Goal: Task Accomplishment & Management: Manage account settings

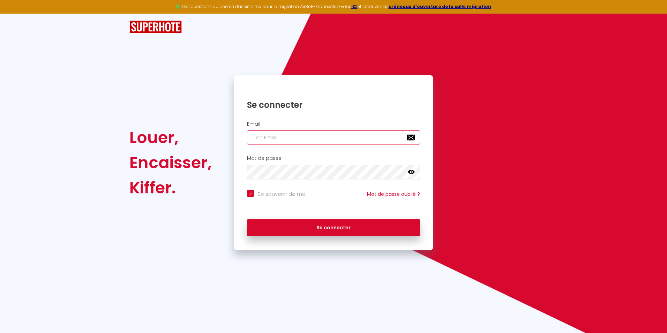
type input "[PERSON_NAME][EMAIL_ADDRESS][DOMAIN_NAME]"
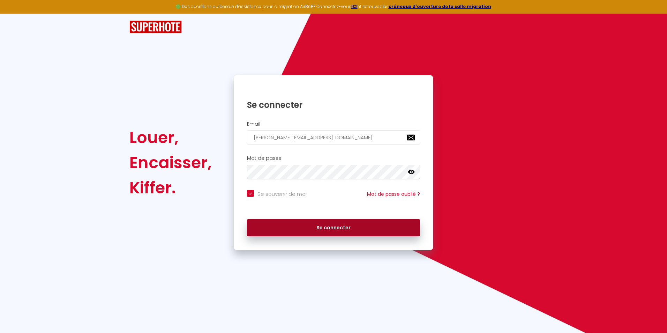
click at [329, 231] on button "Se connecter" at bounding box center [333, 227] width 173 height 17
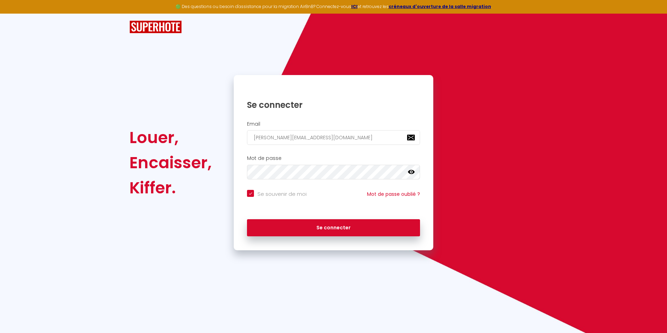
checkbox input "true"
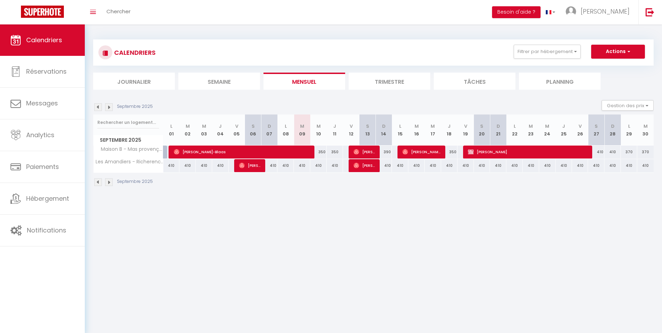
click at [110, 107] on img at bounding box center [109, 107] width 8 height 8
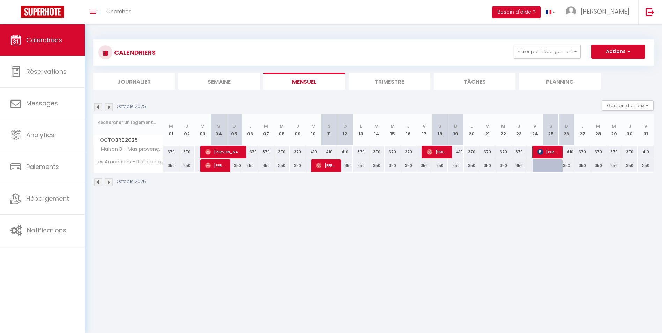
click at [110, 107] on img at bounding box center [109, 107] width 8 height 8
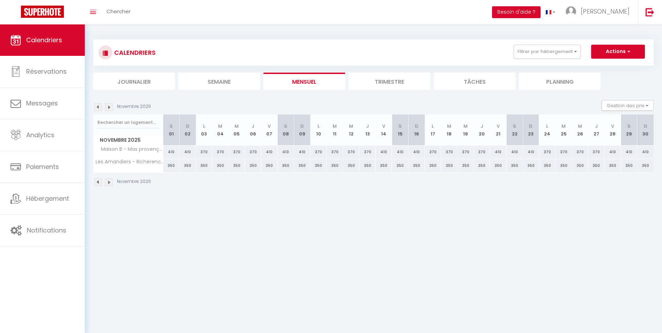
click at [110, 107] on img at bounding box center [109, 107] width 8 height 8
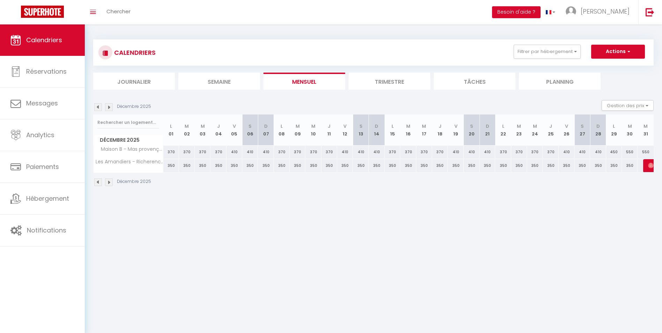
click at [110, 107] on img at bounding box center [109, 107] width 8 height 8
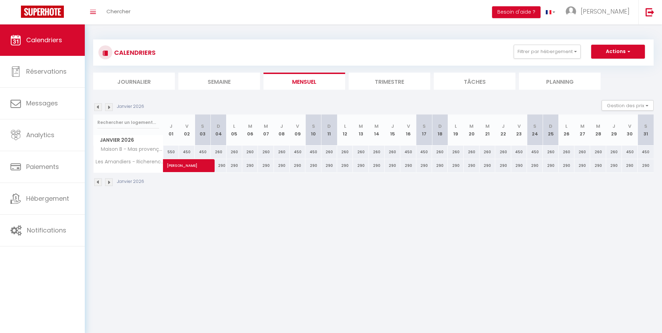
click at [110, 107] on img at bounding box center [109, 107] width 8 height 8
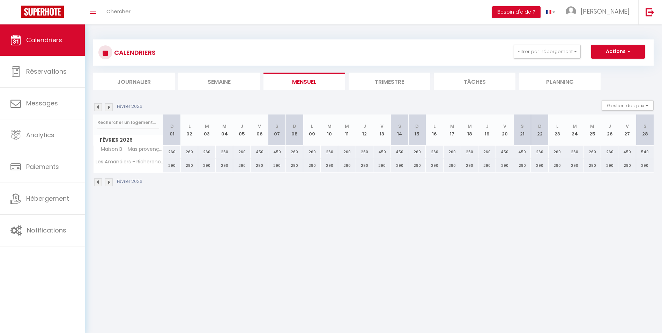
click at [110, 107] on img at bounding box center [109, 107] width 8 height 8
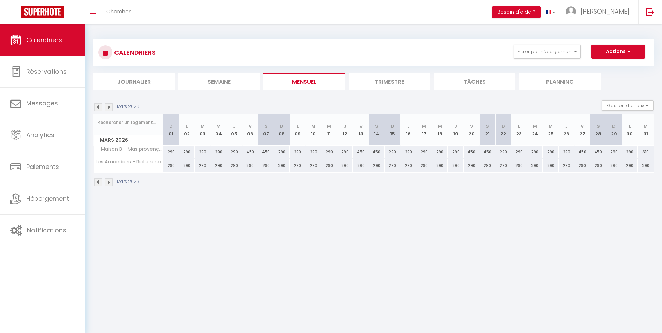
click at [381, 85] on li "Trimestre" at bounding box center [389, 81] width 82 height 17
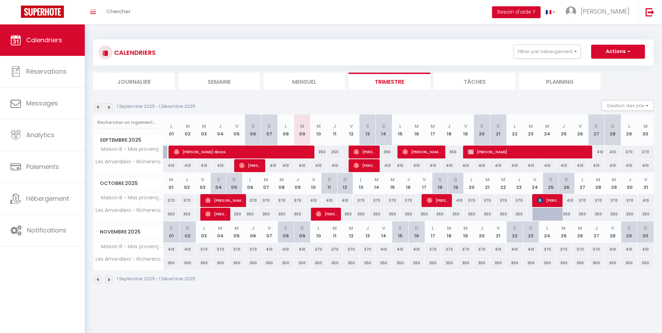
click at [109, 107] on img at bounding box center [109, 107] width 8 height 8
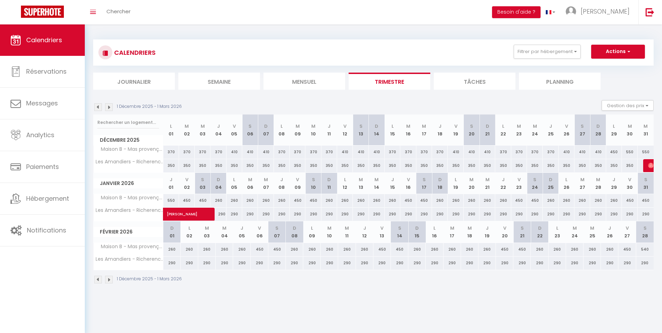
click at [109, 107] on img at bounding box center [109, 107] width 8 height 8
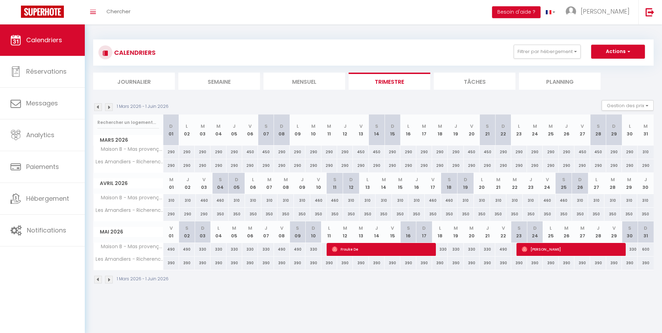
click at [108, 107] on img at bounding box center [109, 107] width 8 height 8
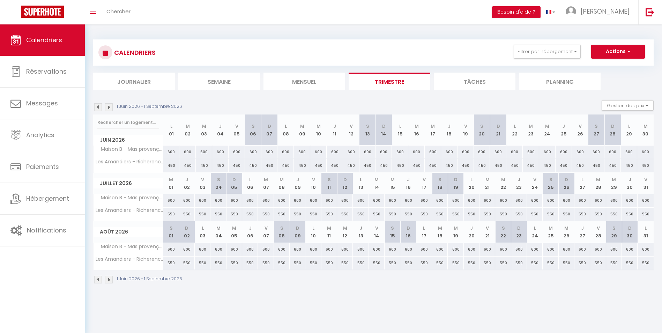
click at [608, 153] on div "600" at bounding box center [612, 151] width 16 height 13
click at [598, 154] on div "600" at bounding box center [596, 151] width 16 height 13
click at [593, 152] on div "600" at bounding box center [596, 151] width 16 height 13
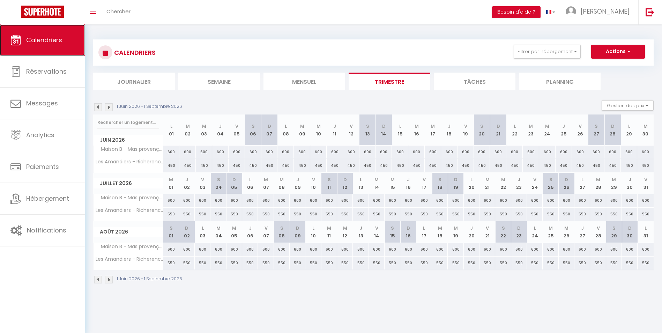
click at [53, 39] on span "Calendriers" at bounding box center [44, 40] width 36 height 9
click at [616, 51] on button "Actions" at bounding box center [618, 52] width 54 height 14
click at [643, 106] on button "Gestion des prix" at bounding box center [627, 105] width 52 height 10
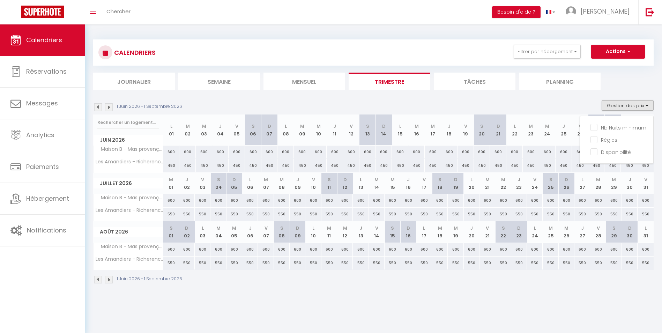
click at [577, 100] on section "1 Juin 2026 - 1 Septembre 2026 Gestion des prix Nb Nuits minimum Règles Disponi…" at bounding box center [373, 191] width 560 height 197
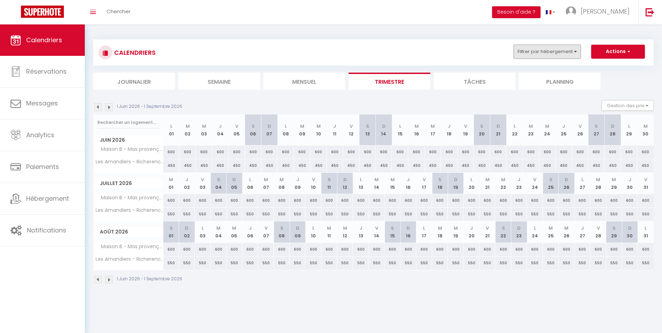
click at [569, 52] on button "Filtrer par hébergement" at bounding box center [546, 52] width 67 height 14
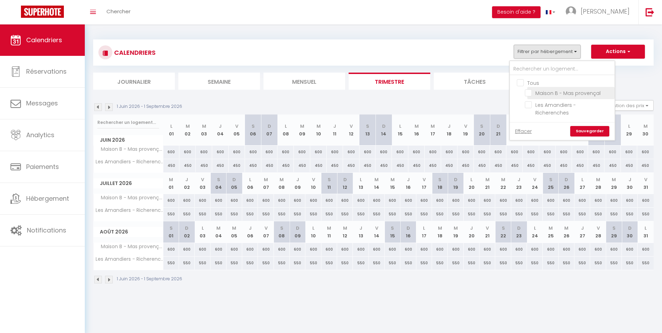
click at [531, 93] on input "Maison B - Mas provençal" at bounding box center [568, 92] width 87 height 7
checkbox input "true"
checkbox input "false"
click at [590, 126] on link "Sauvegarder" at bounding box center [589, 131] width 39 height 10
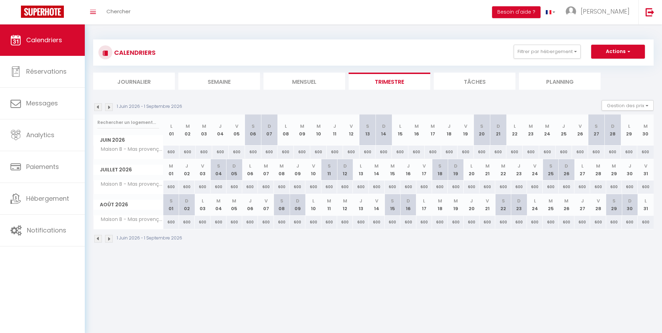
click at [592, 152] on div "600" at bounding box center [596, 151] width 16 height 13
click at [593, 151] on div "600" at bounding box center [596, 151] width 16 height 13
drag, startPoint x: 593, startPoint y: 151, endPoint x: 502, endPoint y: 102, distance: 103.7
click at [536, 93] on div "CALENDRIERS Filtrer par hébergement Tous Maison B - Mas provençal Les Amandiers…" at bounding box center [373, 141] width 560 height 217
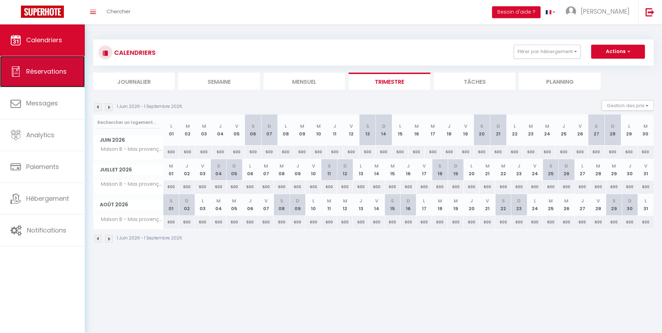
click at [30, 68] on span "Réservations" at bounding box center [46, 71] width 40 height 9
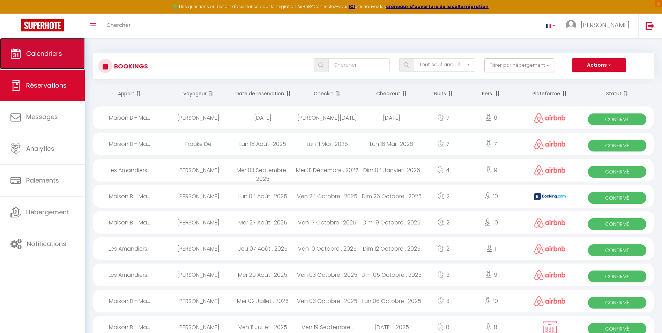
click at [48, 53] on span "Calendriers" at bounding box center [44, 53] width 36 height 9
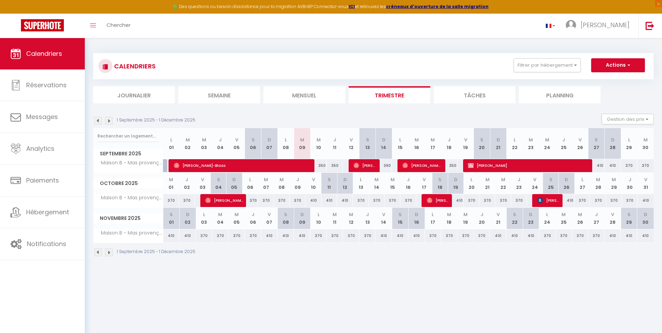
click at [616, 166] on div "410" at bounding box center [612, 165] width 16 height 13
click at [614, 166] on div "410" at bounding box center [612, 165] width 16 height 13
drag, startPoint x: 614, startPoint y: 166, endPoint x: 626, endPoint y: 166, distance: 12.2
click at [626, 166] on div "370" at bounding box center [629, 165] width 16 height 13
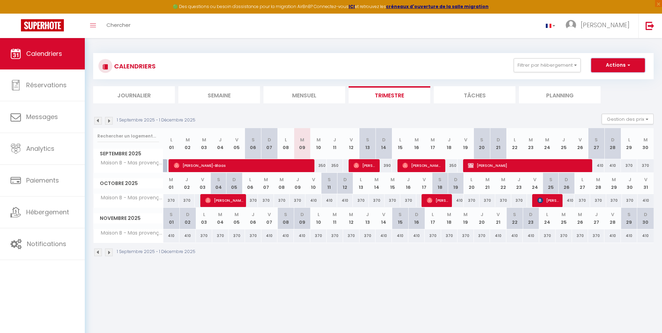
click at [617, 62] on button "Actions" at bounding box center [618, 65] width 54 height 14
click at [559, 120] on div "1 Septembre 2025 - 1 Décembre 2025 Gestion des prix Nb Nuits minimum Règles Dis…" at bounding box center [373, 121] width 560 height 14
click at [226, 166] on span "[PERSON_NAME]" at bounding box center [242, 165] width 137 height 13
select select "OK"
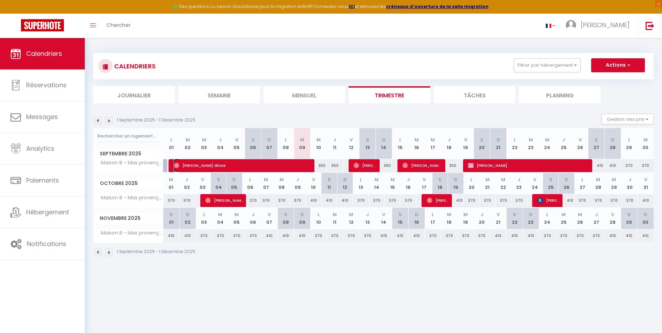
select select "0"
select select "1"
select select
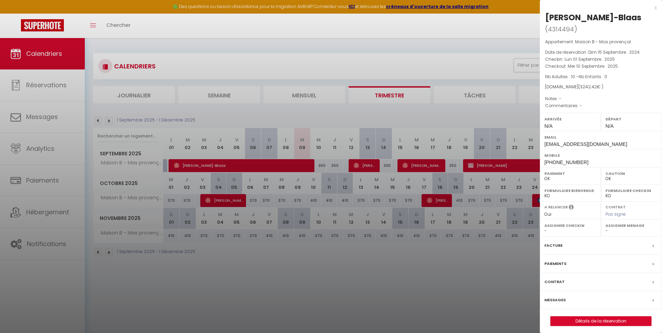
click at [452, 166] on div at bounding box center [331, 166] width 662 height 333
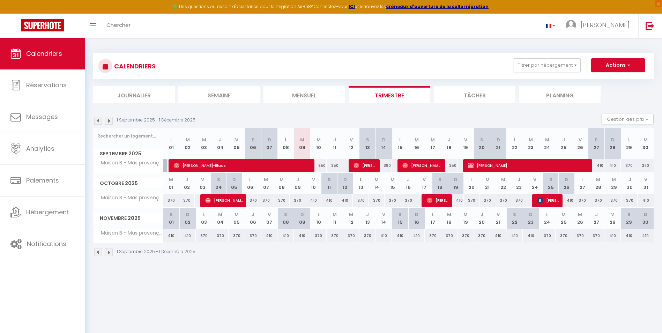
click at [452, 167] on div "350" at bounding box center [449, 165] width 16 height 13
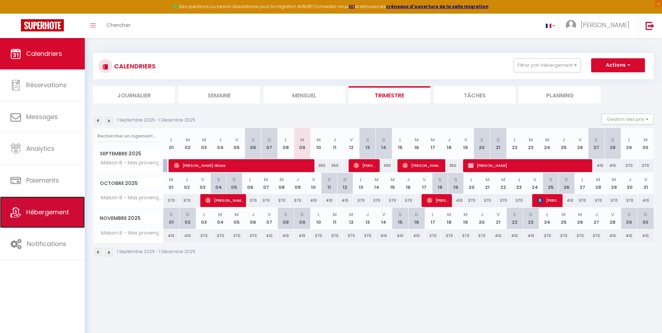
click at [41, 204] on link "Hébergement" at bounding box center [42, 211] width 85 height 31
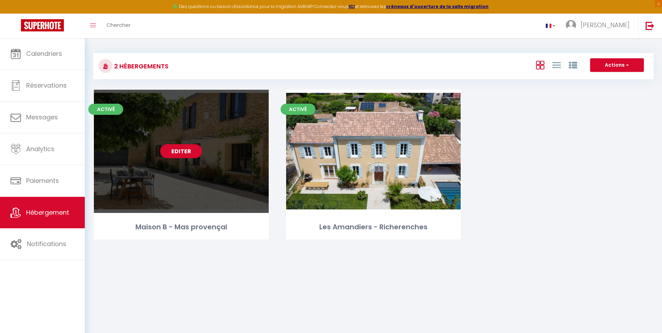
drag, startPoint x: 153, startPoint y: 230, endPoint x: 164, endPoint y: 230, distance: 11.5
click at [153, 230] on div "Maison B - Mas provençal" at bounding box center [181, 227] width 175 height 11
click at [190, 156] on link "Editer" at bounding box center [181, 151] width 42 height 14
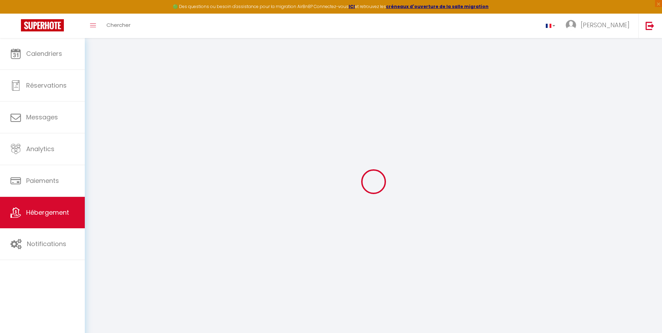
select select "17:00"
select select "20:00"
select select "11:00"
select select "30"
select select "120"
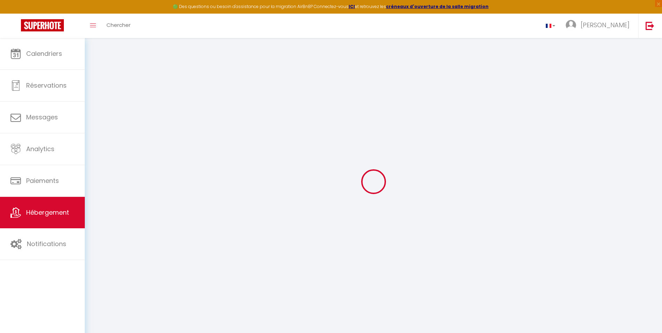
select select
checkbox input "false"
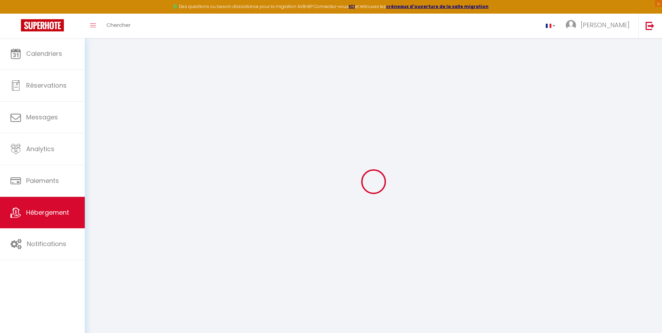
select select
checkbox input "false"
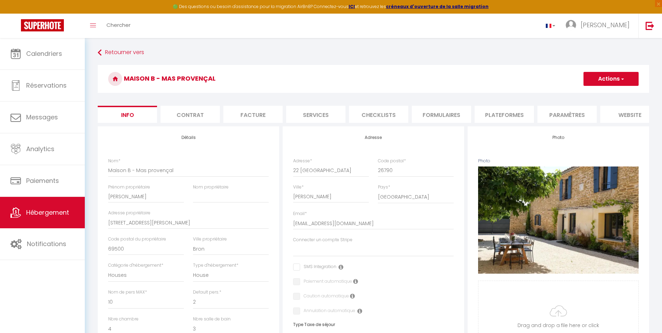
click at [189, 117] on li "Contrat" at bounding box center [189, 114] width 59 height 17
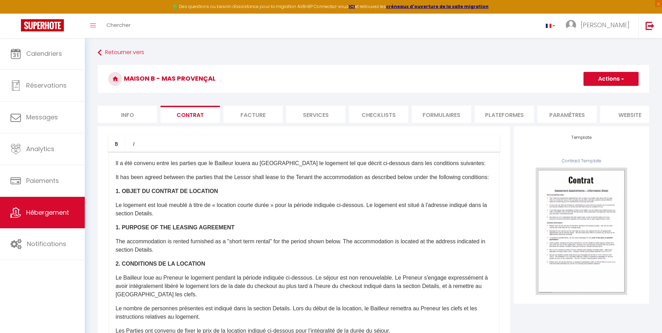
click at [259, 110] on li "Facture" at bounding box center [252, 114] width 59 height 17
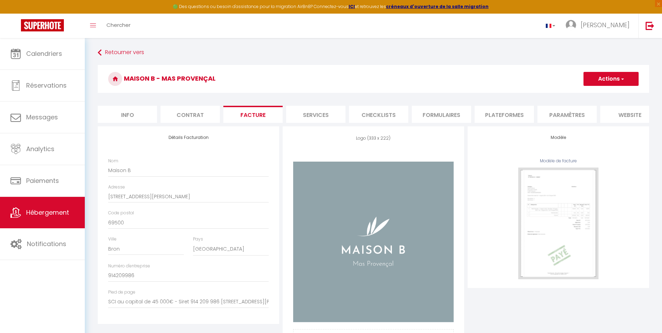
click at [314, 113] on li "Services" at bounding box center [315, 114] width 59 height 17
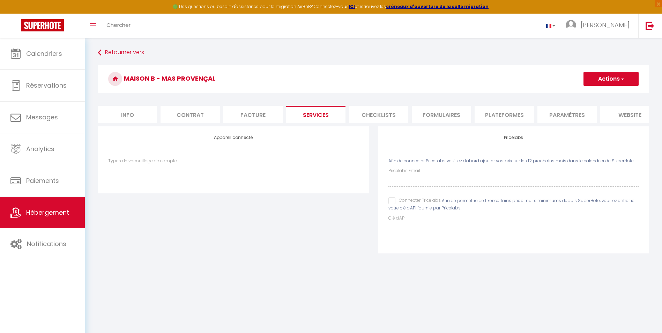
select select
click at [370, 113] on li "Checklists" at bounding box center [378, 114] width 59 height 17
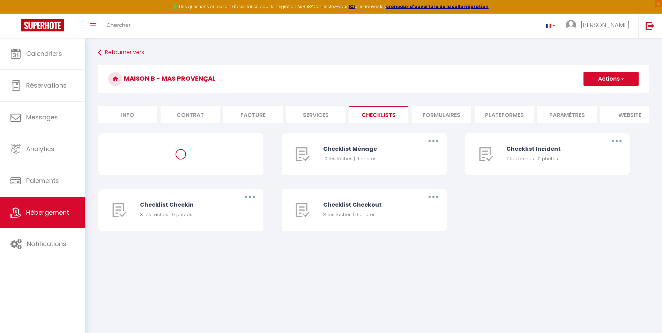
click at [430, 112] on li "Formulaires" at bounding box center [441, 114] width 59 height 17
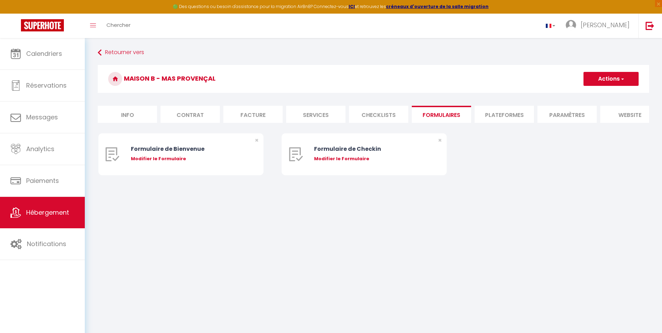
click at [499, 113] on li "Plateformes" at bounding box center [503, 114] width 59 height 17
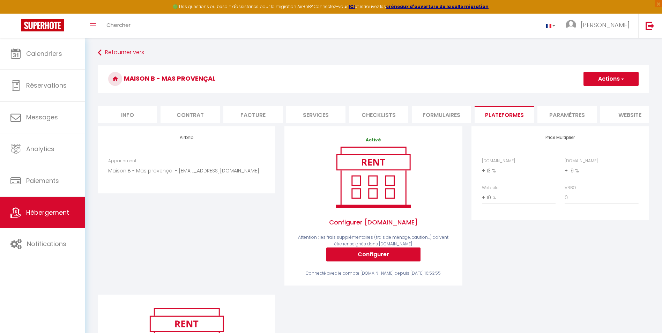
click at [566, 113] on li "Paramètres" at bounding box center [566, 114] width 59 height 17
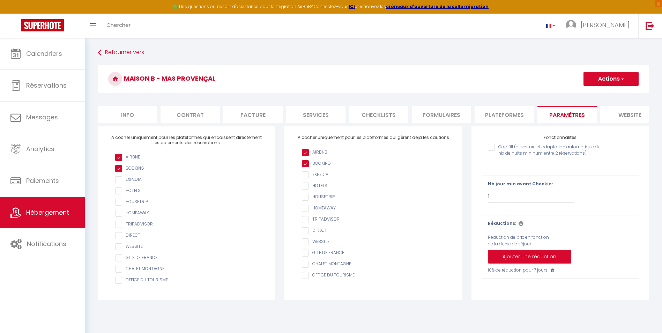
click at [629, 112] on li "website" at bounding box center [629, 114] width 59 height 17
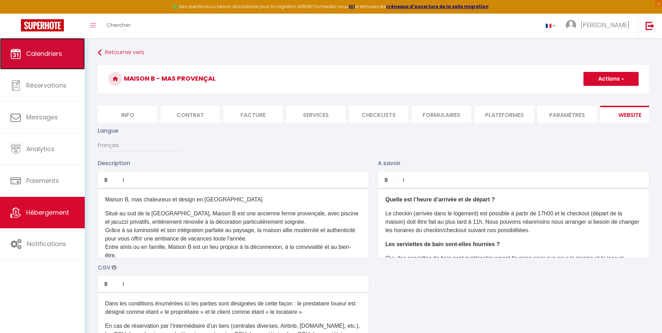
click at [33, 54] on span "Calendriers" at bounding box center [44, 53] width 36 height 9
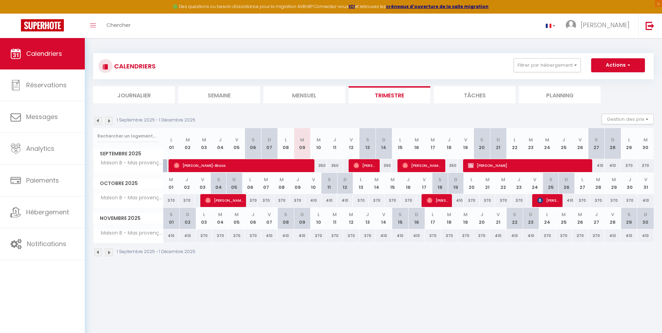
click at [611, 166] on div "410" at bounding box center [612, 165] width 16 height 13
click at [613, 165] on div "410" at bounding box center [612, 165] width 16 height 13
drag, startPoint x: 613, startPoint y: 165, endPoint x: 564, endPoint y: 98, distance: 82.8
click at [564, 98] on li "Planning" at bounding box center [560, 94] width 82 height 17
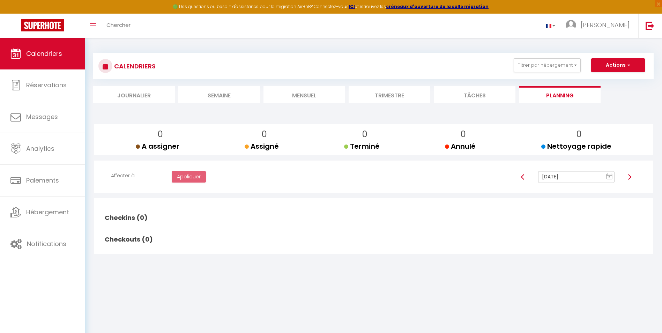
click at [321, 97] on li "Mensuel" at bounding box center [304, 94] width 82 height 17
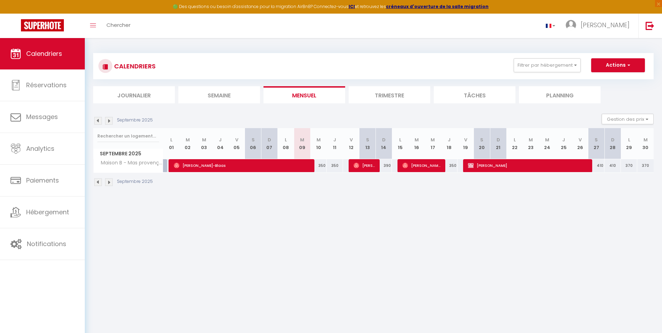
click at [602, 165] on div "410" at bounding box center [596, 165] width 16 height 13
drag, startPoint x: 602, startPoint y: 165, endPoint x: 609, endPoint y: 165, distance: 7.0
click at [609, 165] on div "410" at bounding box center [612, 165] width 16 height 13
click at [626, 69] on button "Actions" at bounding box center [618, 65] width 54 height 14
click at [606, 81] on link "Nouvelle réservation" at bounding box center [610, 81] width 61 height 10
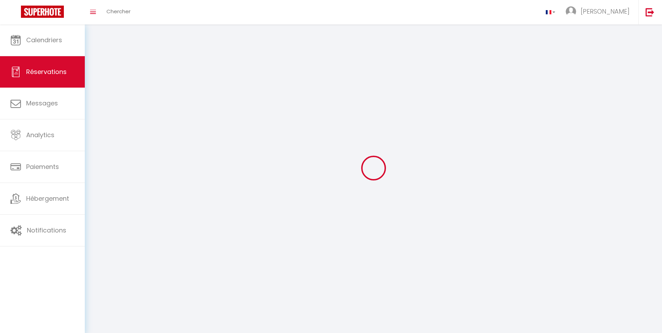
select select
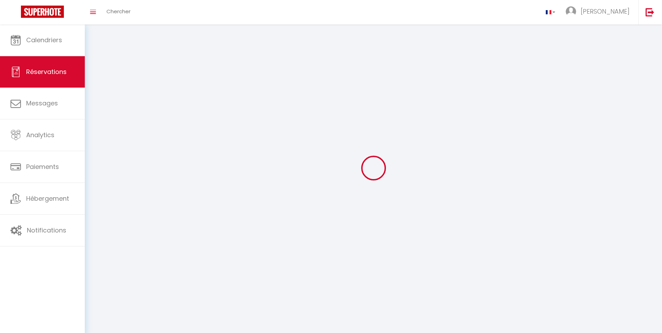
checkbox input "false"
select select
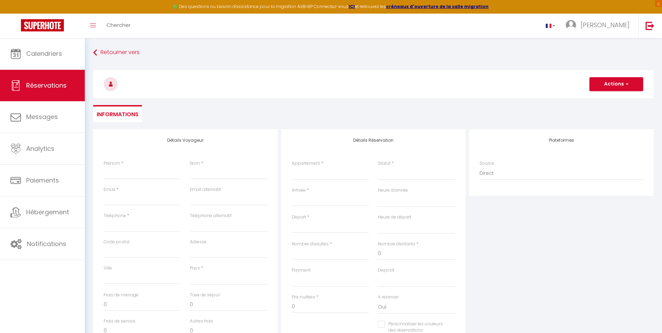
select select
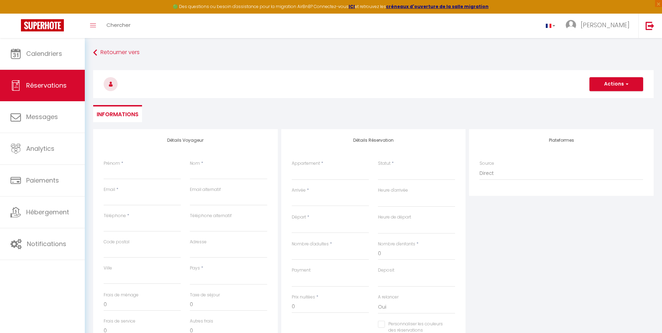
select select
checkbox input "false"
select select
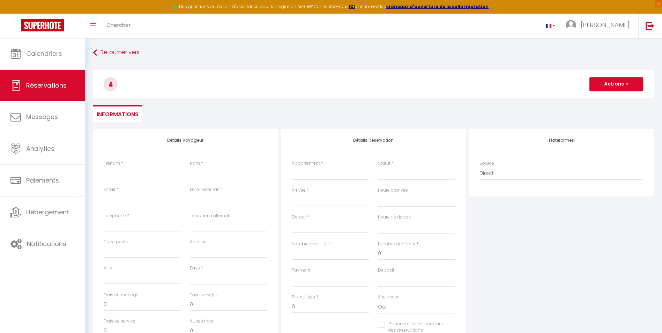
select select
checkbox input "false"
select select
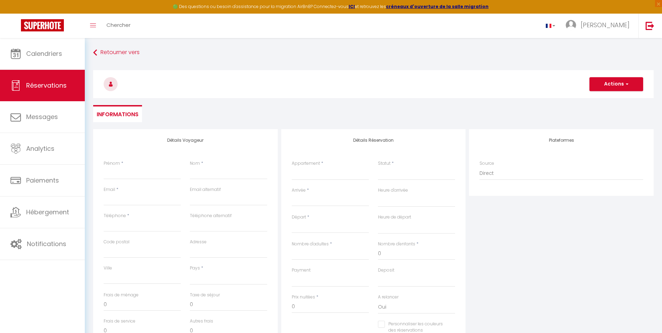
select select
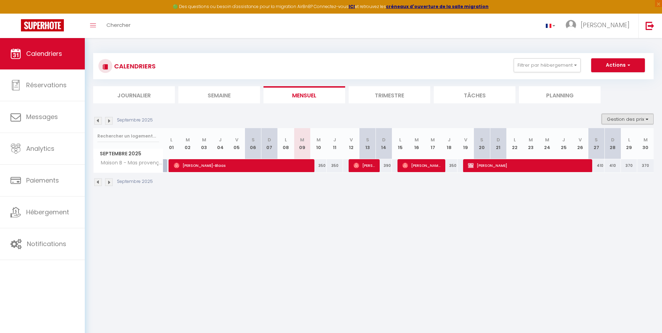
click at [642, 119] on button "Gestion des prix" at bounding box center [627, 119] width 52 height 10
click at [612, 93] on ul "Journalier Semaine Mensuel Trimestre Tâches Planning" at bounding box center [373, 94] width 560 height 17
click at [621, 70] on button "Actions" at bounding box center [618, 65] width 54 height 14
click at [550, 127] on div "Septembre 2025 Gestion des prix Nb Nuits minimum Règles Disponibilité" at bounding box center [373, 121] width 560 height 14
click at [559, 97] on li "Planning" at bounding box center [560, 94] width 82 height 17
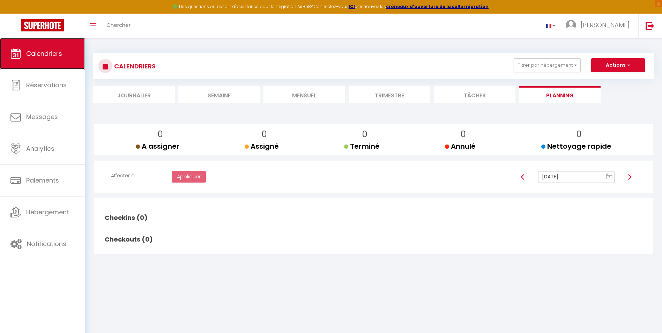
drag, startPoint x: 48, startPoint y: 57, endPoint x: 49, endPoint y: 52, distance: 4.9
click at [49, 57] on span "Calendriers" at bounding box center [44, 53] width 36 height 9
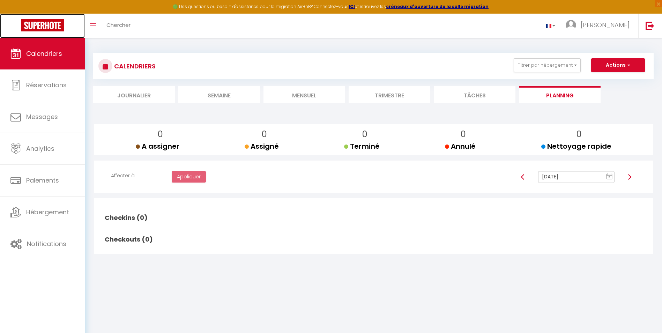
click at [34, 21] on img at bounding box center [42, 25] width 43 height 12
click at [119, 24] on span "Chercher" at bounding box center [118, 24] width 24 height 7
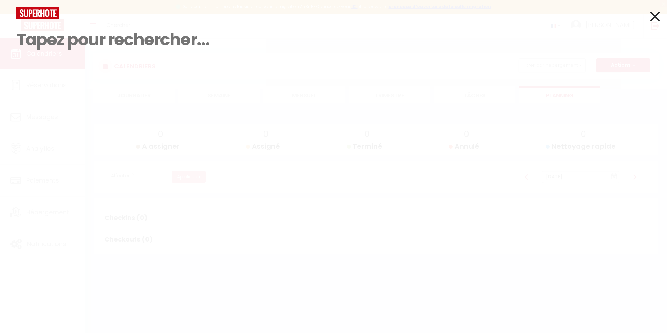
click at [69, 37] on input at bounding box center [333, 39] width 634 height 41
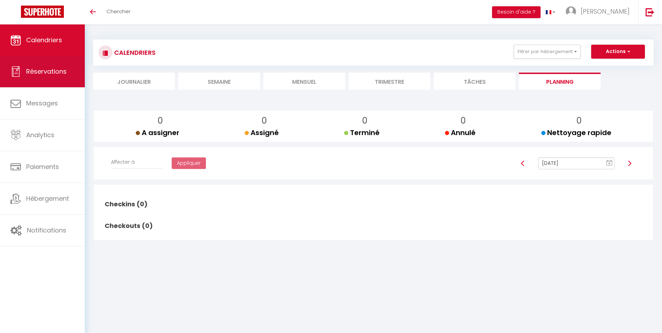
click at [49, 76] on link "Réservations" at bounding box center [42, 71] width 85 height 31
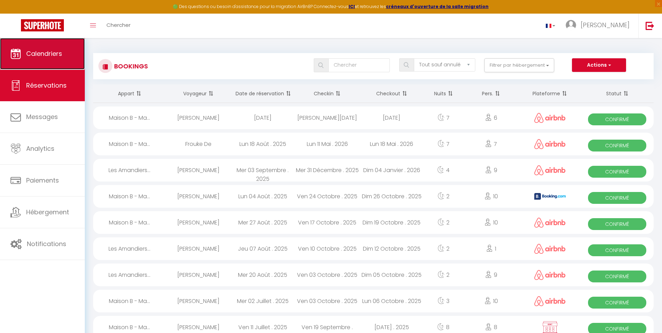
click at [38, 58] on span "Calendriers" at bounding box center [44, 53] width 36 height 9
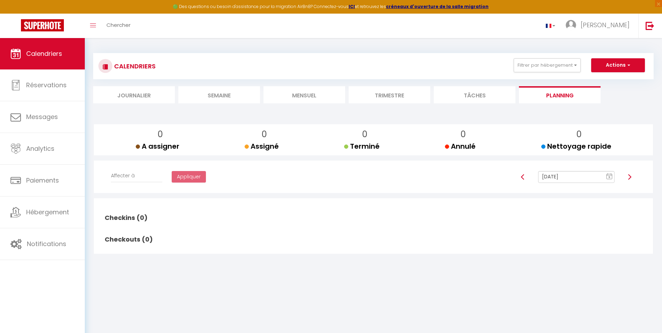
click at [278, 98] on li "Mensuel" at bounding box center [304, 94] width 82 height 17
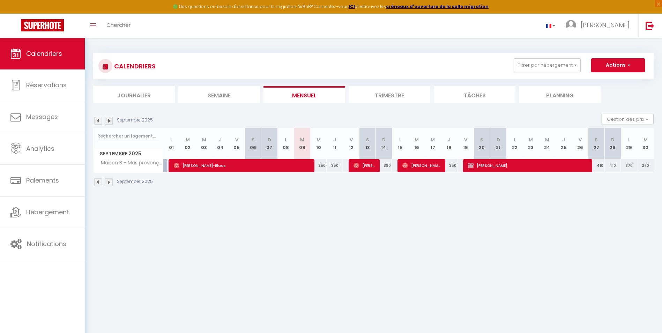
click at [615, 169] on div "410" at bounding box center [612, 165] width 16 height 13
type input "410"
type input "Dim 28 Septembre 2025"
type input "Lun 29 Septembre 2025"
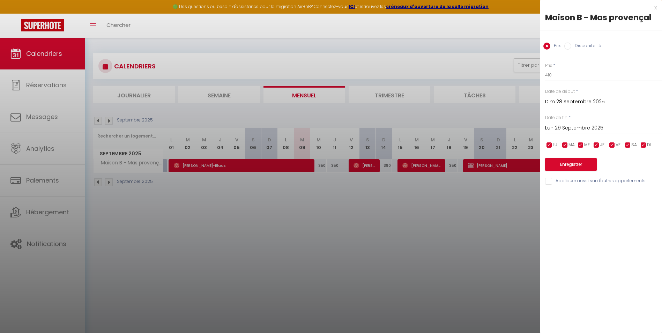
click at [570, 94] on label "Date de début" at bounding box center [560, 91] width 30 height 7
click at [568, 100] on input "Dim 28 Septembre 2025" at bounding box center [603, 101] width 117 height 9
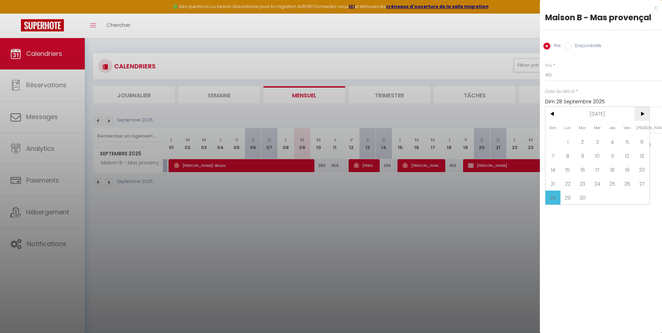
click at [644, 111] on span ">" at bounding box center [641, 114] width 15 height 14
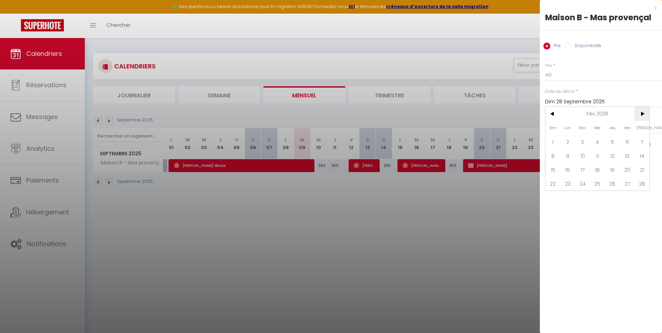
click at [644, 111] on span ">" at bounding box center [641, 114] width 15 height 14
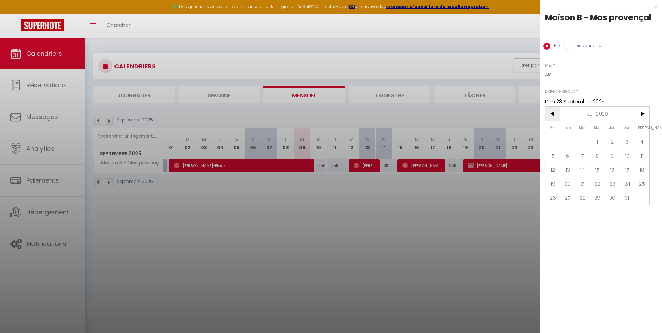
click at [552, 112] on span "<" at bounding box center [552, 114] width 15 height 14
click at [639, 184] on span "27" at bounding box center [641, 184] width 15 height 14
type input "Sam 27 Juin 2026"
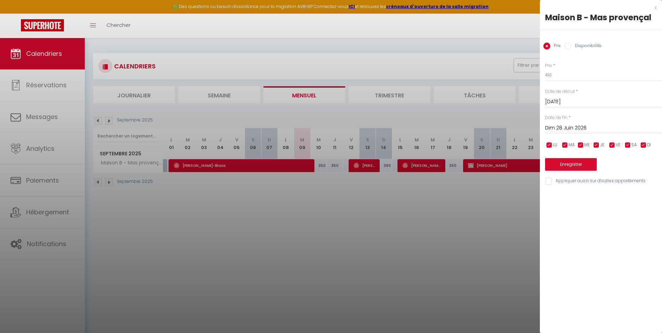
click at [582, 127] on input "Dim 28 Juin 2026" at bounding box center [603, 127] width 117 height 9
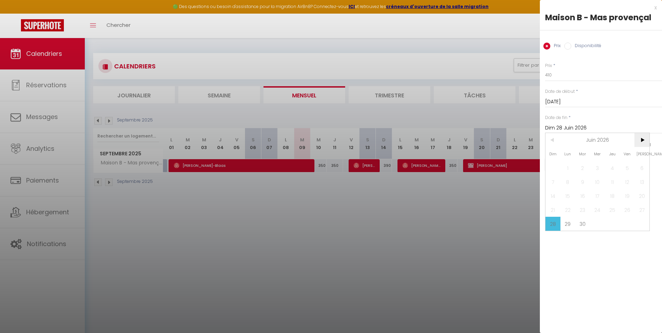
click at [642, 140] on span ">" at bounding box center [641, 140] width 15 height 14
drag, startPoint x: 625, startPoint y: 166, endPoint x: 633, endPoint y: 165, distance: 8.4
click at [633, 165] on span "4" at bounding box center [627, 168] width 15 height 14
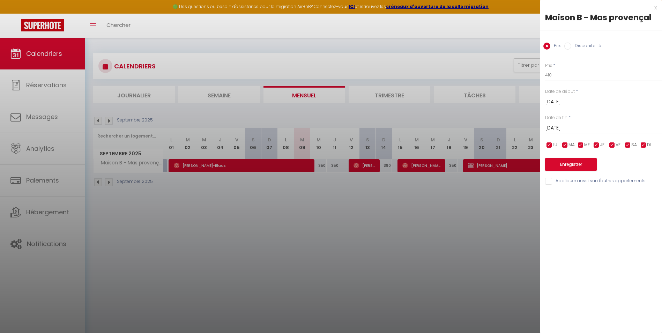
click at [613, 129] on input "Ven 04 Septembre 2026" at bounding box center [603, 127] width 117 height 9
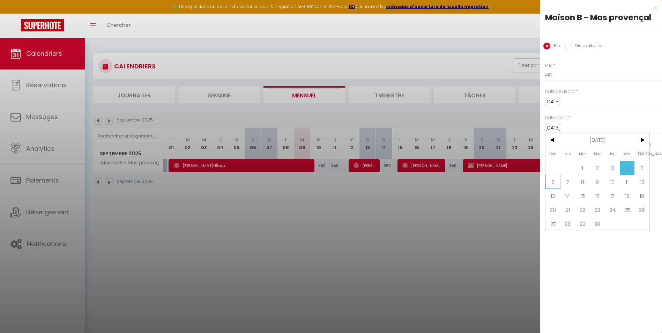
click at [552, 182] on span "6" at bounding box center [552, 182] width 15 height 14
type input "Dim 06 Septembre 2026"
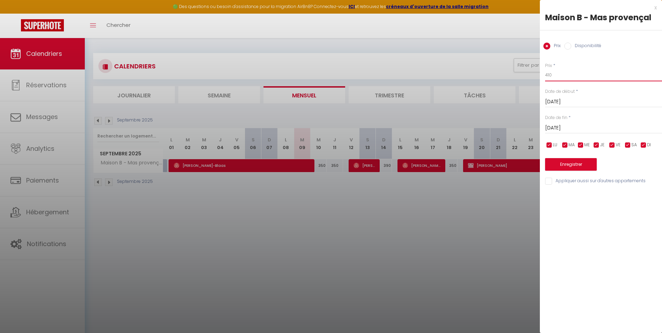
drag, startPoint x: 553, startPoint y: 74, endPoint x: 538, endPoint y: 72, distance: 14.9
click at [538, 72] on body "🟢 Des questions ou besoin d'assistance pour la migration AirBnB? Connectez-vous…" at bounding box center [331, 204] width 662 height 333
type input "650"
click at [564, 162] on button "Enregistrer" at bounding box center [571, 164] width 52 height 13
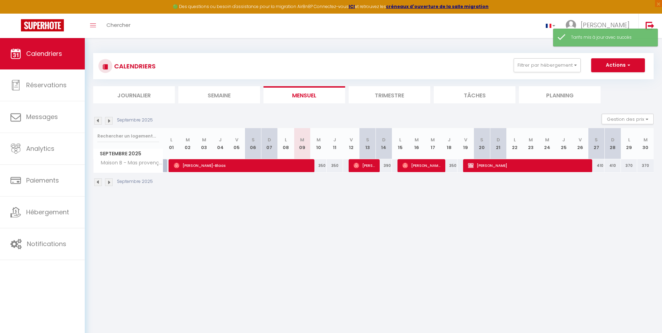
click at [390, 95] on li "Trimestre" at bounding box center [389, 94] width 82 height 17
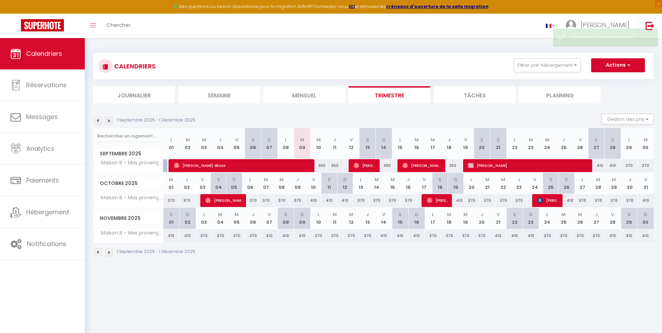
click at [106, 120] on img at bounding box center [109, 121] width 8 height 8
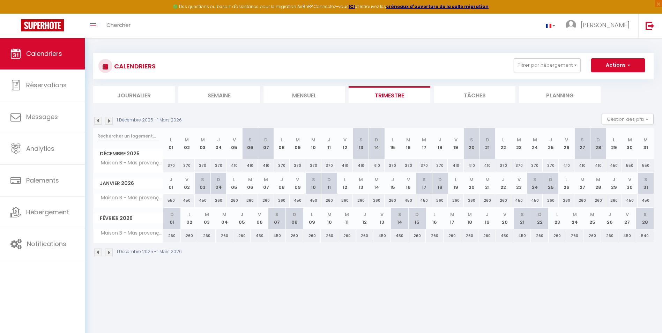
click at [106, 120] on img at bounding box center [109, 121] width 8 height 8
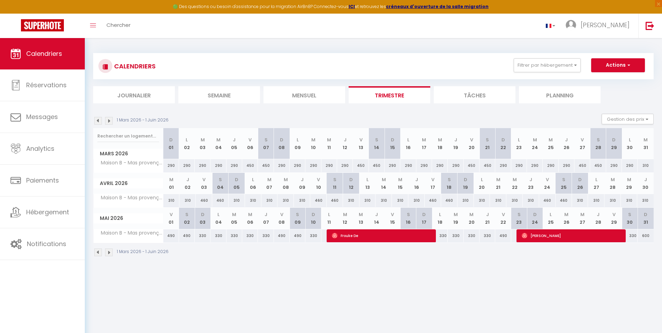
click at [106, 120] on img at bounding box center [109, 121] width 8 height 8
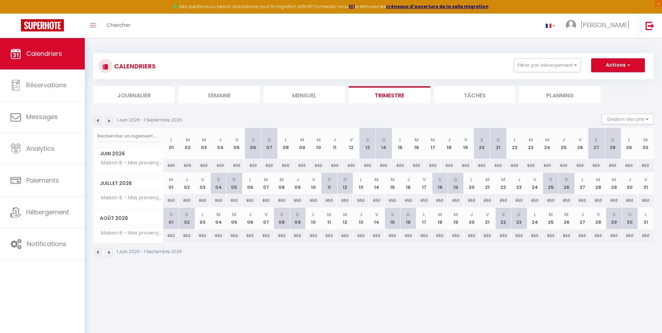
click at [110, 121] on img at bounding box center [109, 121] width 8 height 8
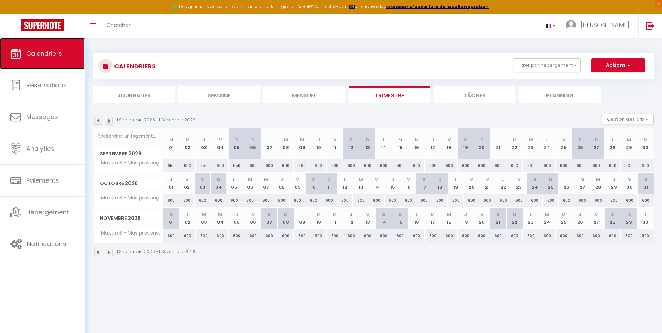
click at [46, 50] on span "Calendriers" at bounding box center [44, 53] width 36 height 9
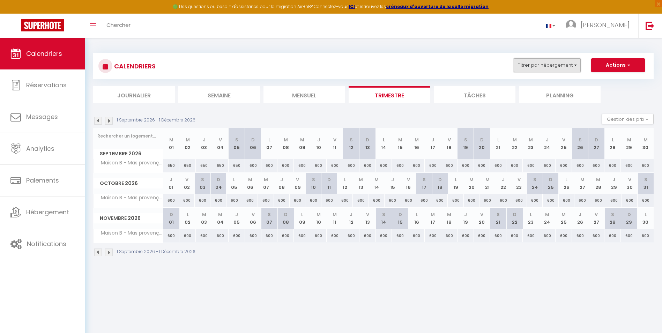
click at [555, 65] on button "Filtrer par hébergement" at bounding box center [546, 65] width 67 height 14
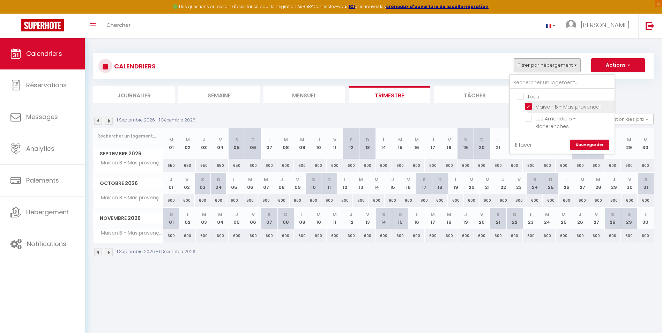
click at [530, 107] on input "Maison B - Mas provençal" at bounding box center [568, 106] width 87 height 7
checkbox input "false"
click at [527, 119] on input "Les Amandiers - Richerenches" at bounding box center [568, 118] width 87 height 7
checkbox input "true"
click at [578, 140] on link "Sauvegarder" at bounding box center [589, 145] width 39 height 10
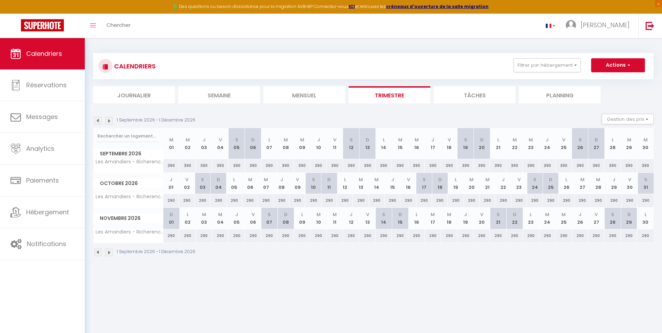
click at [611, 166] on div "390" at bounding box center [612, 165] width 16 height 13
click at [172, 165] on div "390" at bounding box center [171, 165] width 16 height 13
click at [299, 92] on li "Mensuel" at bounding box center [304, 94] width 82 height 17
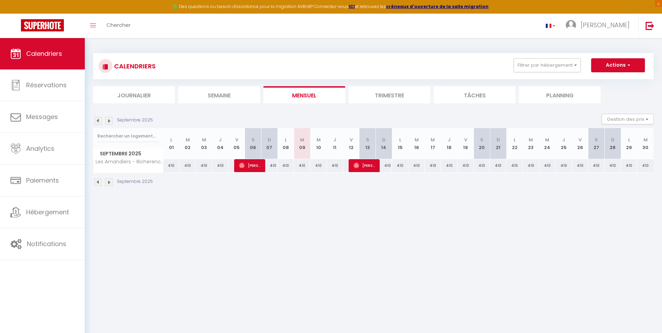
click at [385, 166] on div "410" at bounding box center [383, 165] width 16 height 13
click at [397, 164] on div "410" at bounding box center [400, 165] width 16 height 13
click at [630, 166] on div "410" at bounding box center [629, 165] width 16 height 13
click at [647, 164] on div "410" at bounding box center [645, 165] width 16 height 13
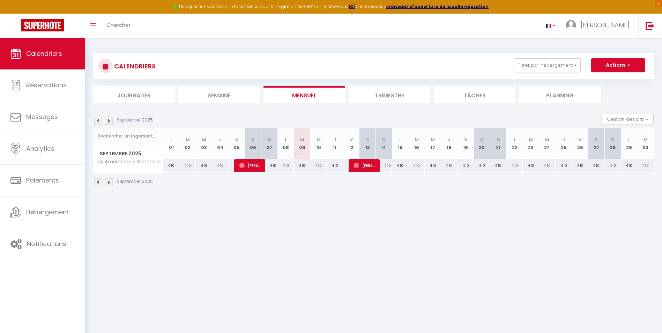
click at [600, 167] on div "410" at bounding box center [596, 165] width 16 height 13
click at [589, 167] on div "410" at bounding box center [596, 165] width 16 height 13
click at [579, 166] on div "410" at bounding box center [580, 165] width 16 height 13
click at [563, 166] on div "410" at bounding box center [563, 165] width 16 height 13
click at [562, 166] on div "410" at bounding box center [563, 165] width 16 height 13
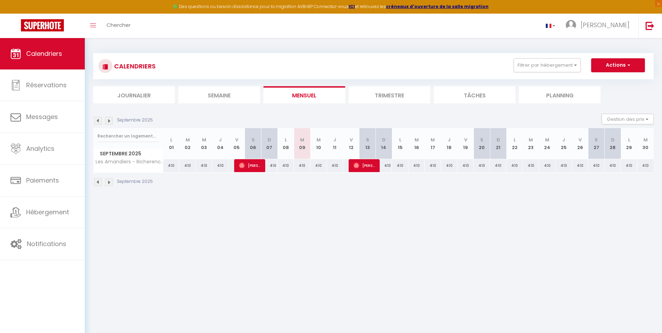
drag, startPoint x: 560, startPoint y: 166, endPoint x: 543, endPoint y: 166, distance: 17.4
click at [556, 166] on div "410" at bounding box center [563, 165] width 16 height 13
click at [541, 166] on div "410" at bounding box center [547, 165] width 16 height 13
click at [518, 166] on div "410" at bounding box center [514, 165] width 16 height 13
click at [466, 165] on div "410" at bounding box center [465, 165] width 16 height 13
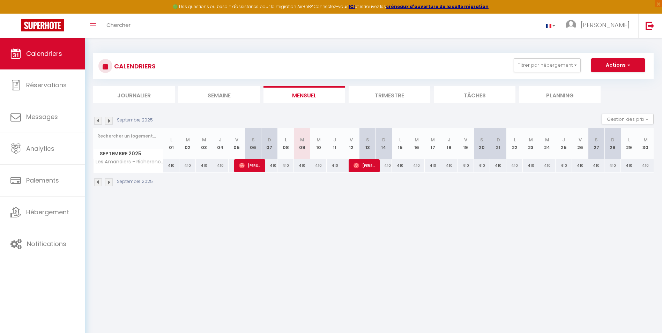
click at [466, 165] on div "410" at bounding box center [465, 165] width 16 height 13
drag, startPoint x: 466, startPoint y: 165, endPoint x: 480, endPoint y: 168, distance: 14.6
click at [480, 168] on div "410" at bounding box center [482, 165] width 16 height 13
click at [481, 166] on div "410" at bounding box center [482, 165] width 16 height 13
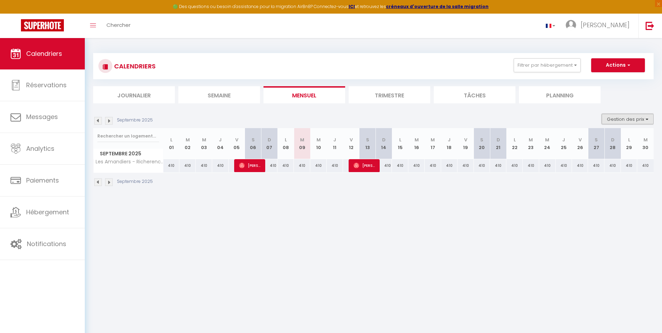
click at [630, 121] on button "Gestion des prix" at bounding box center [627, 119] width 52 height 10
click at [630, 120] on button "Gestion des prix" at bounding box center [627, 119] width 52 height 10
click at [619, 63] on button "Actions" at bounding box center [618, 65] width 54 height 14
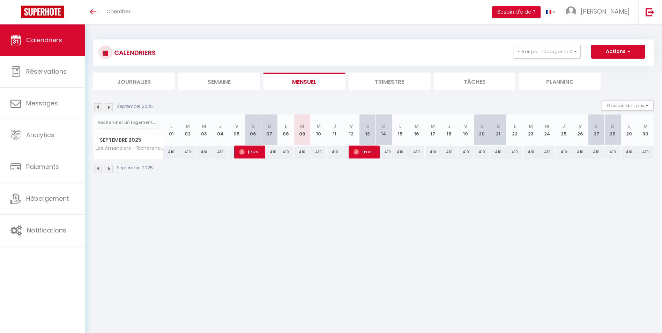
click at [402, 152] on div "410" at bounding box center [400, 151] width 16 height 13
type input "410"
type input "Lun 15 Septembre 2025"
type input "Mar 16 Septembre 2025"
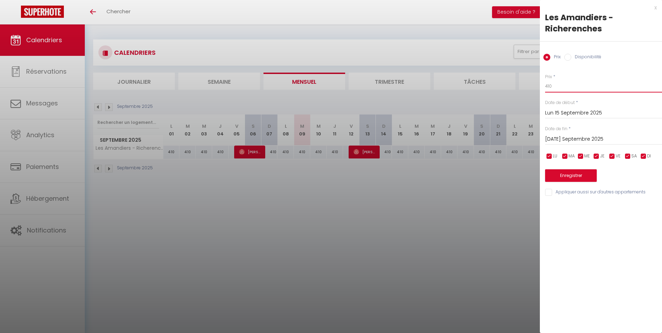
drag, startPoint x: 552, startPoint y: 88, endPoint x: 539, endPoint y: 85, distance: 13.2
click at [538, 86] on body "🟢 Des questions ou besoin d'assistance pour la migration AirBnB? Connectez-vous…" at bounding box center [331, 190] width 662 height 333
click at [550, 85] on input "650" at bounding box center [603, 86] width 117 height 13
type input "650"
click at [586, 114] on input "Lun 15 Septembre 2025" at bounding box center [603, 112] width 117 height 9
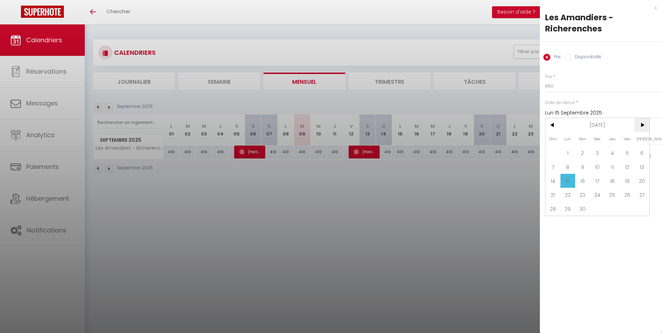
click at [645, 124] on span ">" at bounding box center [641, 125] width 15 height 14
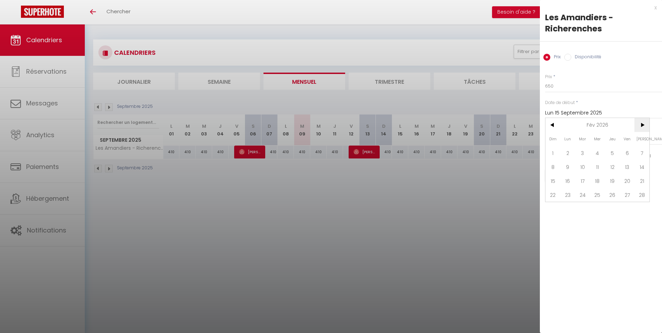
click at [645, 124] on span ">" at bounding box center [641, 125] width 15 height 14
click at [643, 193] on span "27" at bounding box center [641, 195] width 15 height 14
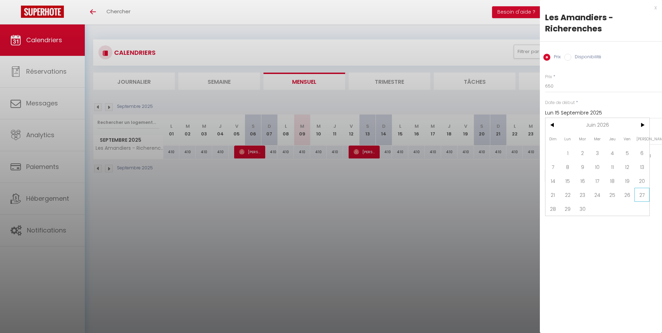
type input "Sam 27 Juin 2026"
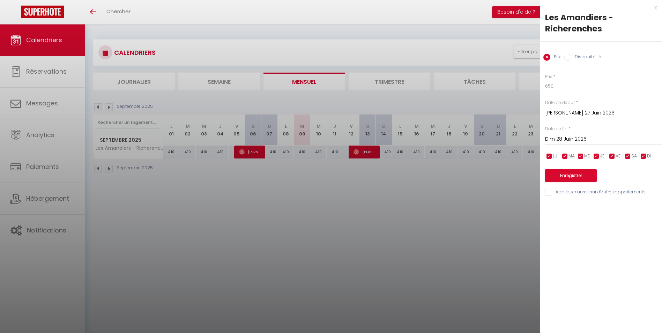
click at [581, 136] on input "Dim 28 Juin 2026" at bounding box center [603, 139] width 117 height 9
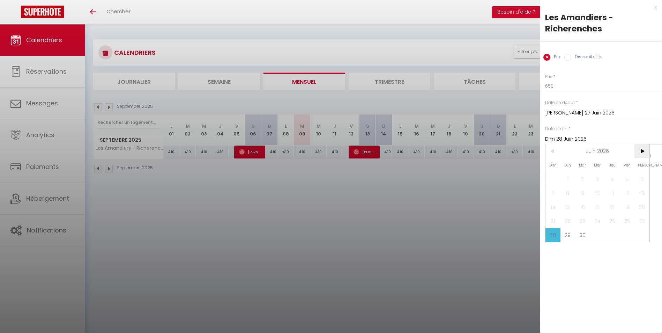
click at [645, 151] on span ">" at bounding box center [641, 151] width 15 height 14
click at [628, 181] on span "4" at bounding box center [627, 179] width 15 height 14
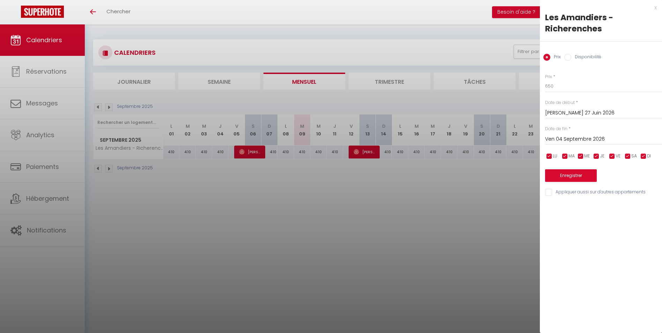
click at [610, 141] on input "Ven 04 Septembre 2026" at bounding box center [603, 139] width 117 height 9
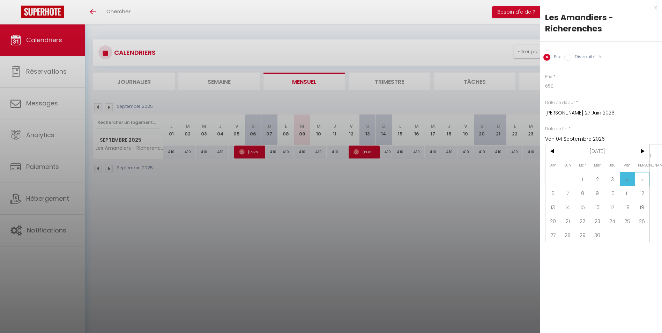
click at [645, 179] on span "5" at bounding box center [641, 179] width 15 height 14
type input "Sam 05 Septembre 2026"
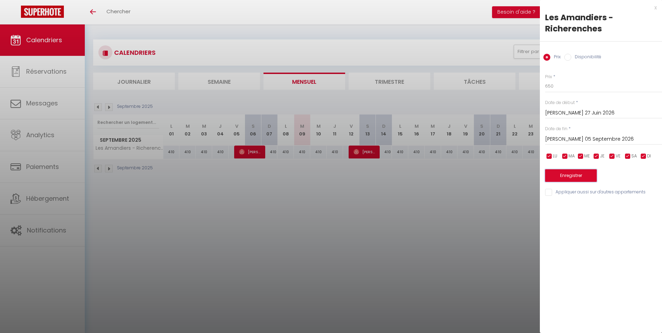
click at [573, 176] on button "Enregistrer" at bounding box center [571, 175] width 52 height 13
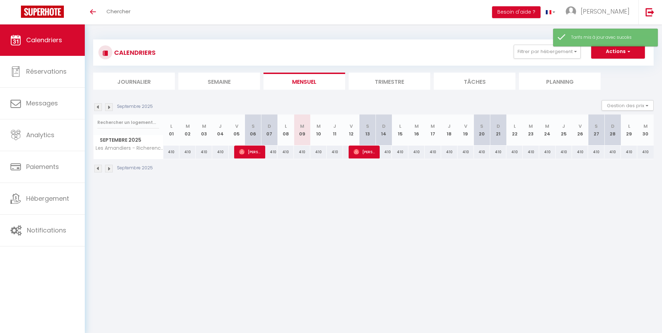
click at [592, 154] on div "410" at bounding box center [596, 151] width 16 height 13
type input "410"
type input "Sam 27 Septembre 2025"
type input "Dim 28 Septembre 2025"
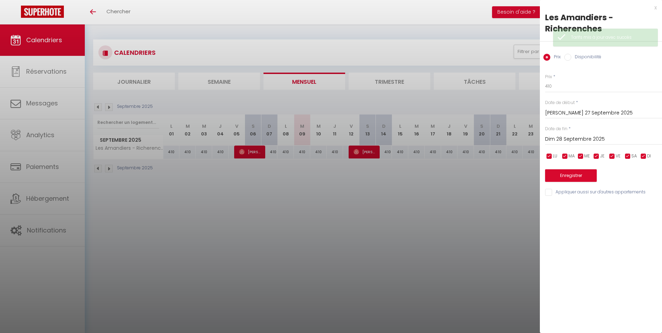
click at [588, 73] on div "Prix * 410 Statut * Disponible Indisponible Date de début * Sam 27 Septembre 20…" at bounding box center [601, 131] width 122 height 132
click at [567, 56] on input "Disponibilité" at bounding box center [567, 57] width 7 height 7
radio input "true"
radio input "false"
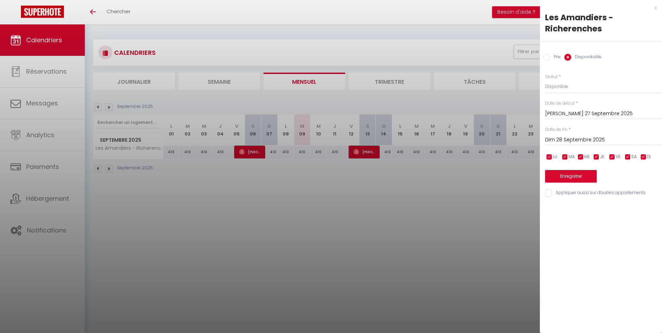
click at [655, 9] on div "x" at bounding box center [598, 7] width 117 height 8
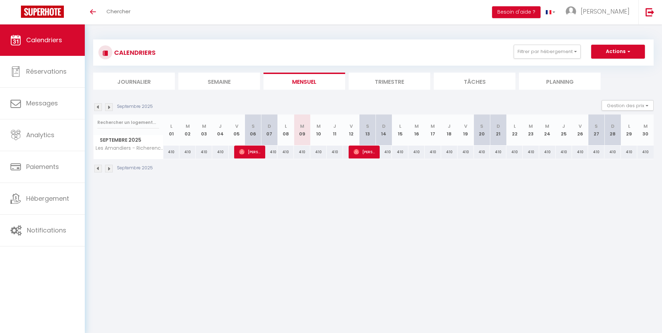
click at [495, 152] on div "410" at bounding box center [498, 151] width 16 height 13
select select "1"
type input "Dim 21 Septembre 2025"
type input "Lun 22 Septembre 2025"
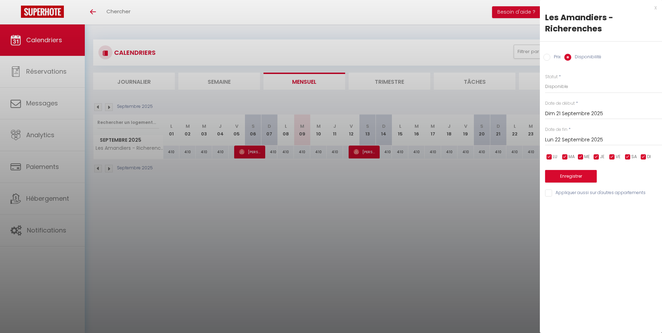
click at [355, 178] on div at bounding box center [331, 166] width 662 height 333
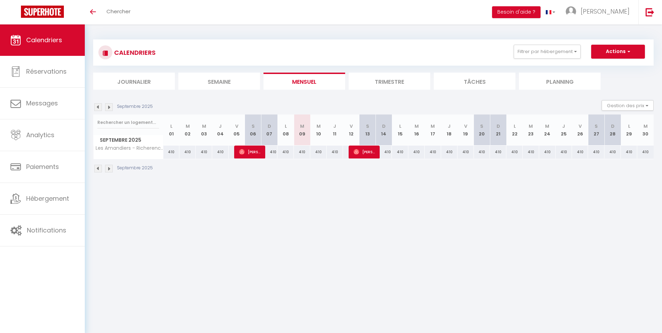
drag, startPoint x: 636, startPoint y: 110, endPoint x: 628, endPoint y: 76, distance: 34.5
click at [628, 76] on ul "Journalier Semaine Mensuel Trimestre Tâches Planning" at bounding box center [373, 81] width 560 height 17
click at [526, 50] on button "Filtrer par hébergement" at bounding box center [546, 52] width 67 height 14
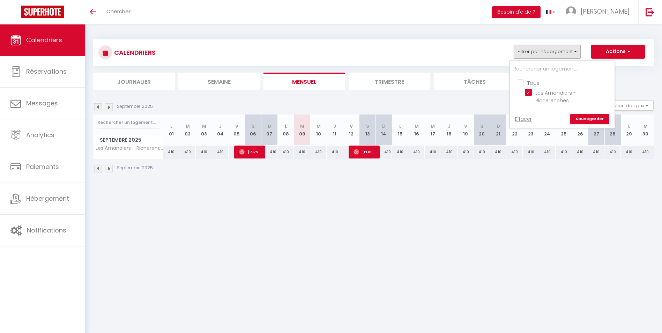
click at [522, 81] on input "Tous" at bounding box center [569, 82] width 105 height 7
checkbox input "true"
click at [594, 114] on link "Sauvegarder" at bounding box center [589, 119] width 39 height 10
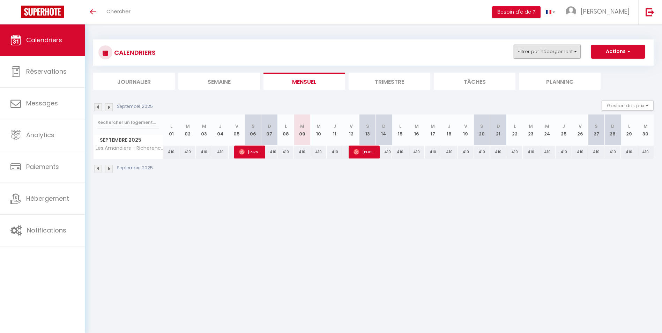
click at [523, 55] on button "Filtrer par hébergement" at bounding box center [546, 52] width 67 height 14
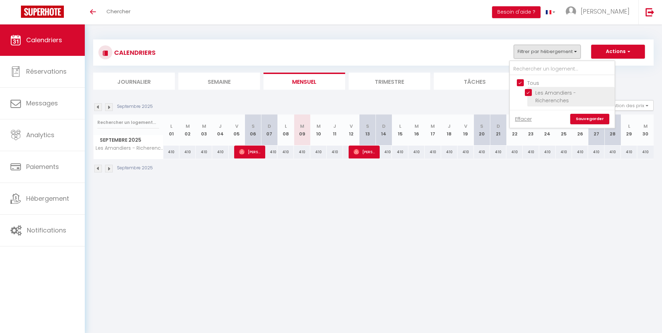
click at [527, 95] on input "Les Amandiers - Richerenches" at bounding box center [568, 92] width 87 height 7
checkbox input "false"
click at [599, 114] on link "Sauvegarder" at bounding box center [589, 119] width 39 height 10
